Goal: Task Accomplishment & Management: Use online tool/utility

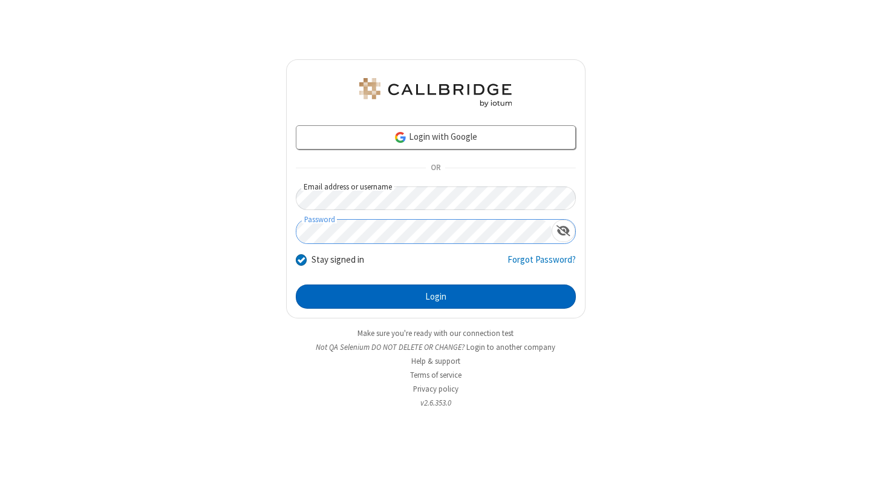
click at [435, 296] on button "Login" at bounding box center [436, 296] width 280 height 24
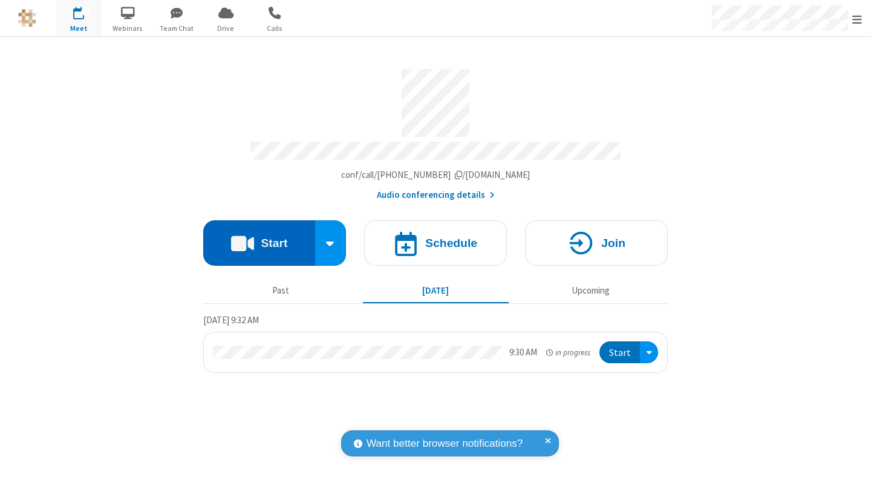
click at [259, 237] on button "Start" at bounding box center [259, 242] width 112 height 45
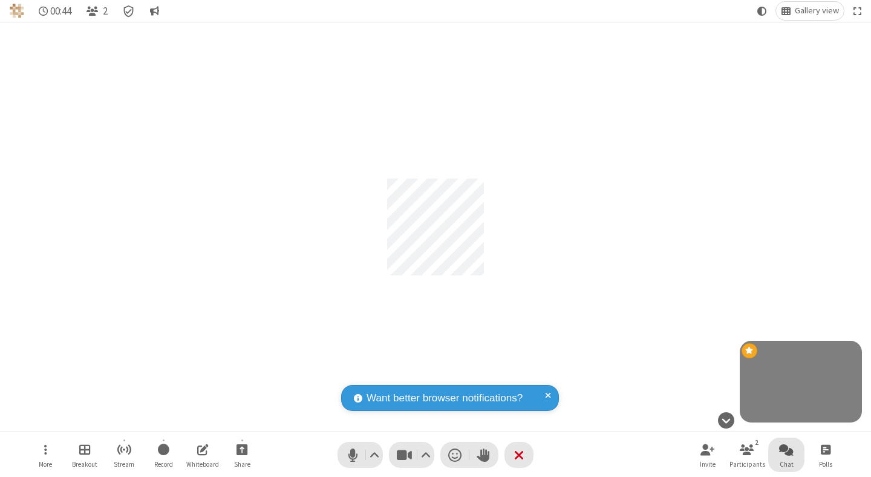
click at [786, 449] on span "Open chat" at bounding box center [786, 448] width 15 height 15
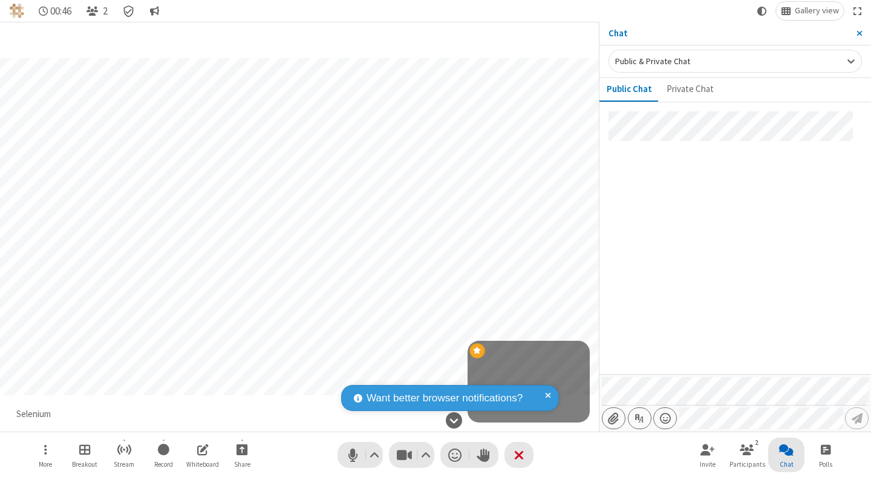
type input "C:\fakepath\doc_test.docx"
